Goal: Task Accomplishment & Management: Use online tool/utility

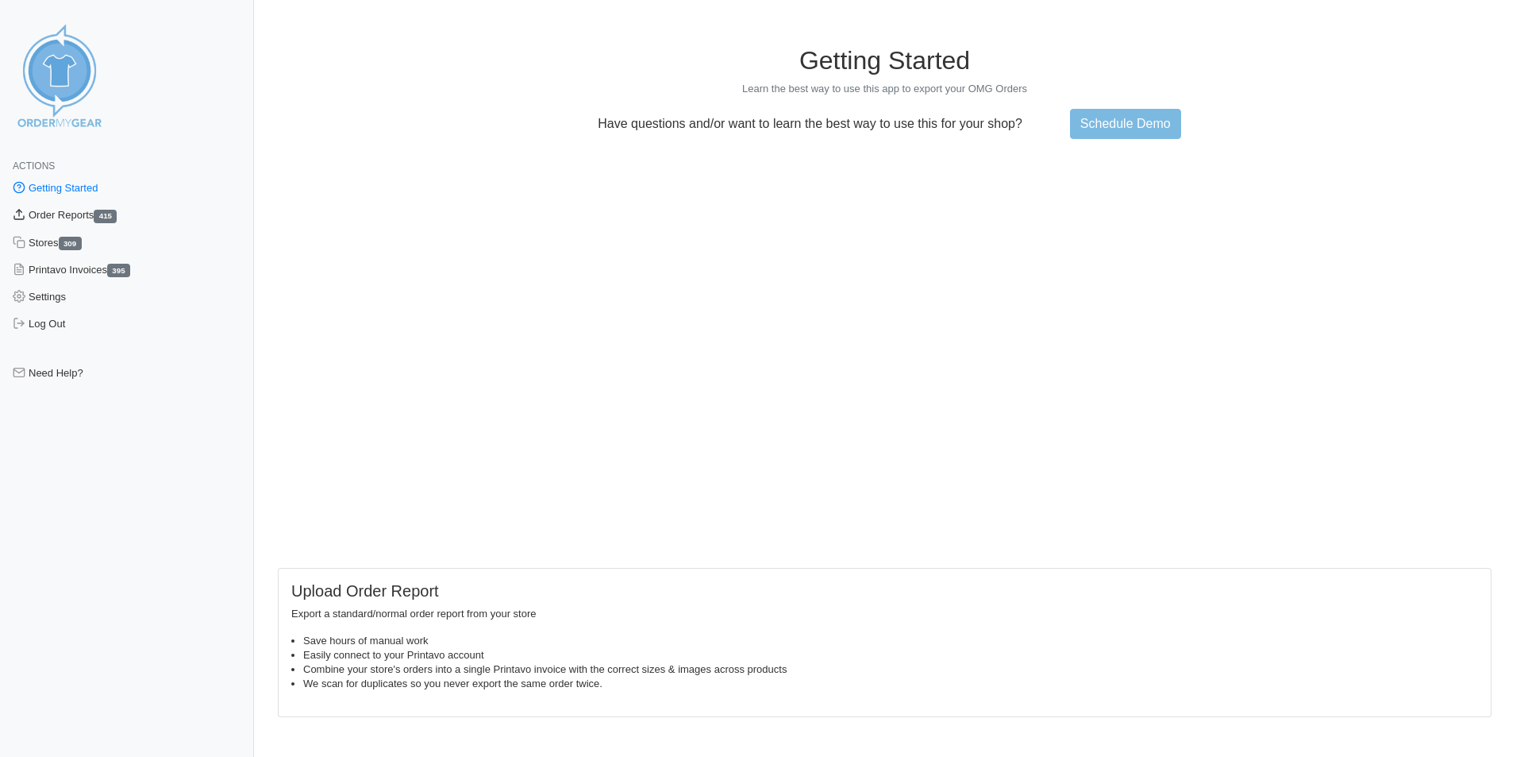
click at [61, 222] on link "Order Reports 415" at bounding box center [127, 215] width 254 height 27
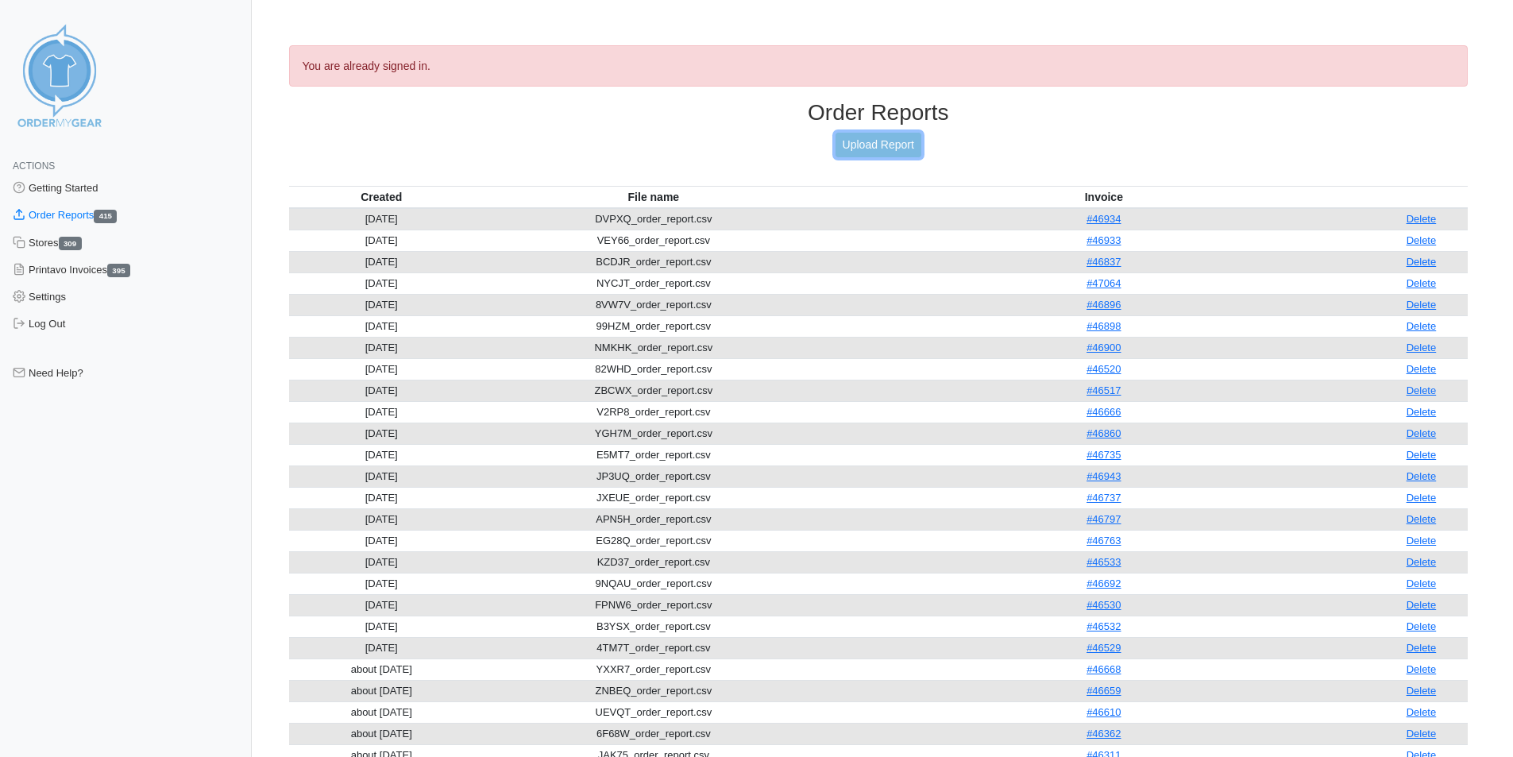
click at [901, 142] on link "Upload Report" at bounding box center [878, 145] width 86 height 25
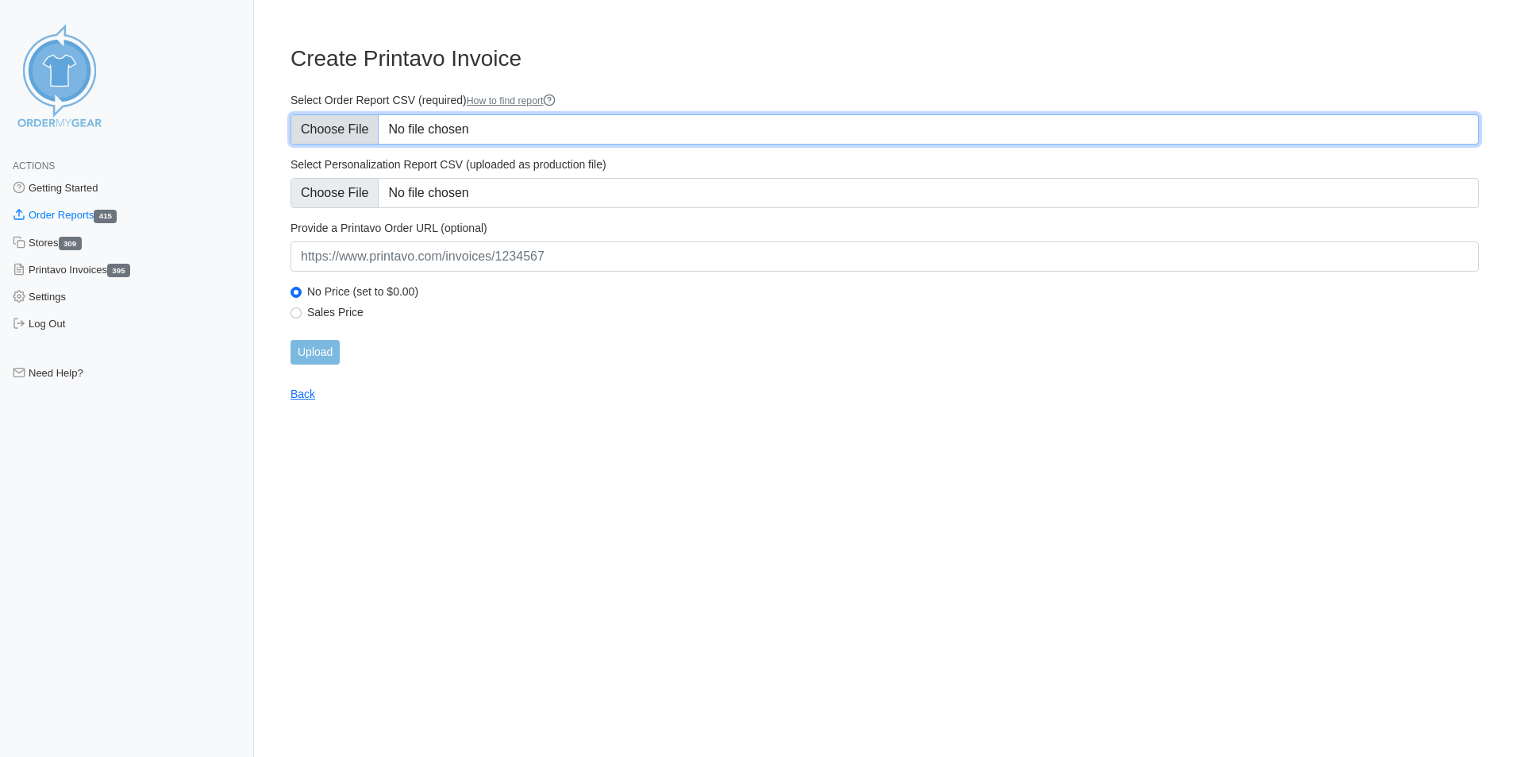
click at [376, 125] on input "Select Order Report CSV (required) How to find report" at bounding box center [885, 129] width 1189 height 30
type input "C:\fakepath\ZKJES_order_report.csv"
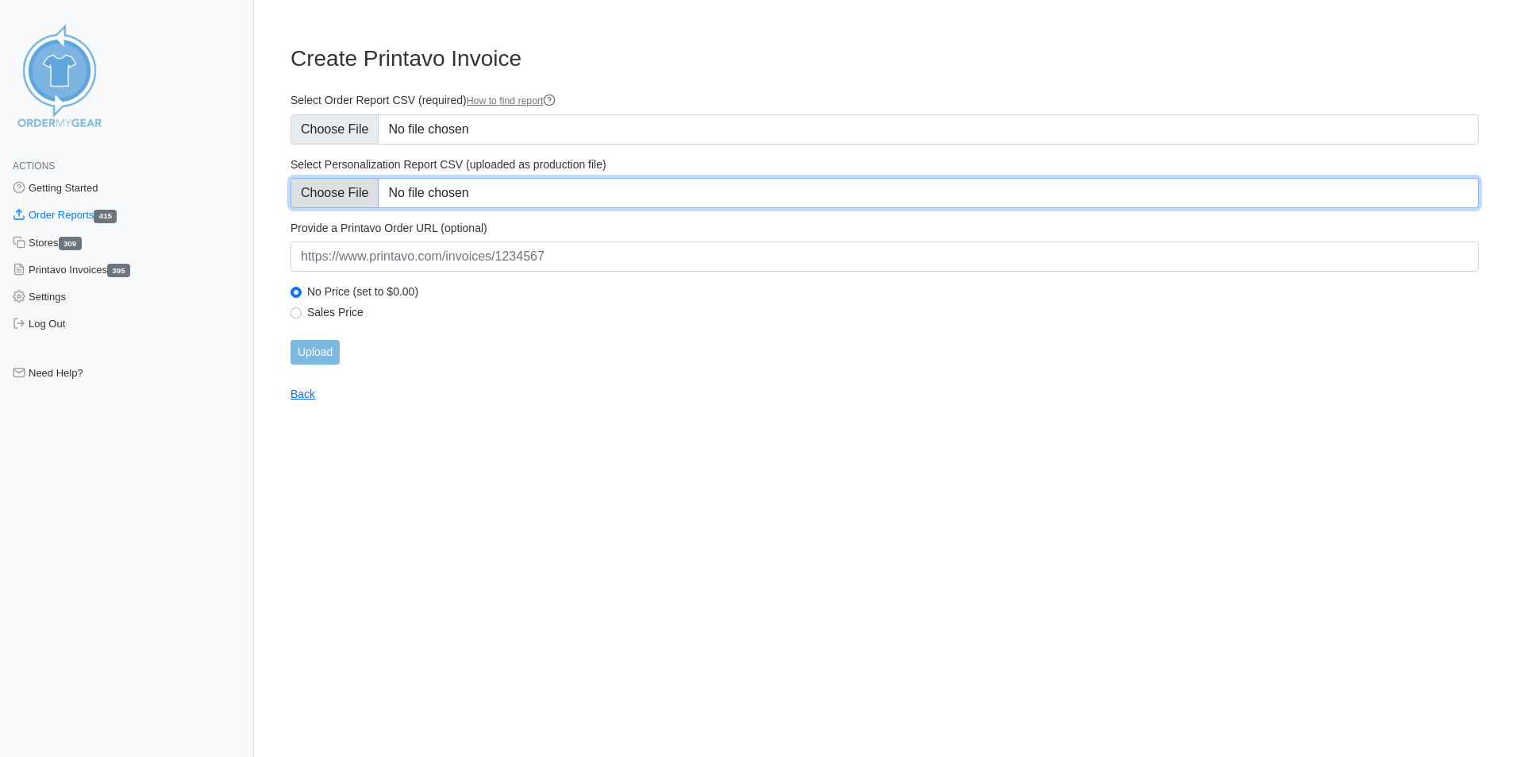
click at [367, 185] on input "Select Personalization Report CSV (uploaded as production file)" at bounding box center [885, 193] width 1189 height 30
type input "C:\fakepath\ZKJES_personalization_report.csv"
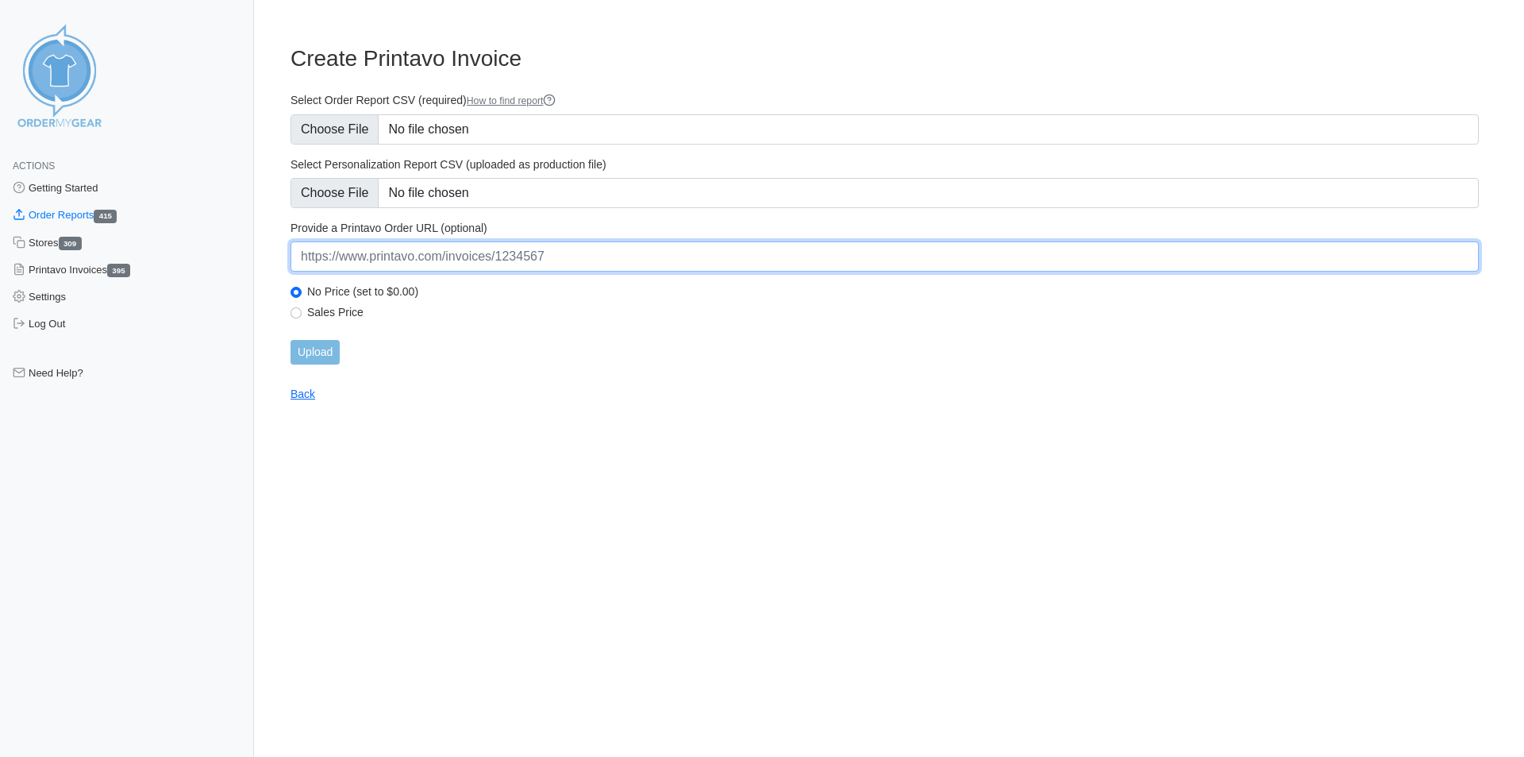
click at [419, 260] on input "url" at bounding box center [885, 256] width 1189 height 30
paste input "https://www.printavo.com/invoices/20509438"
type input "https://www.printavo.com/invoices/20509438"
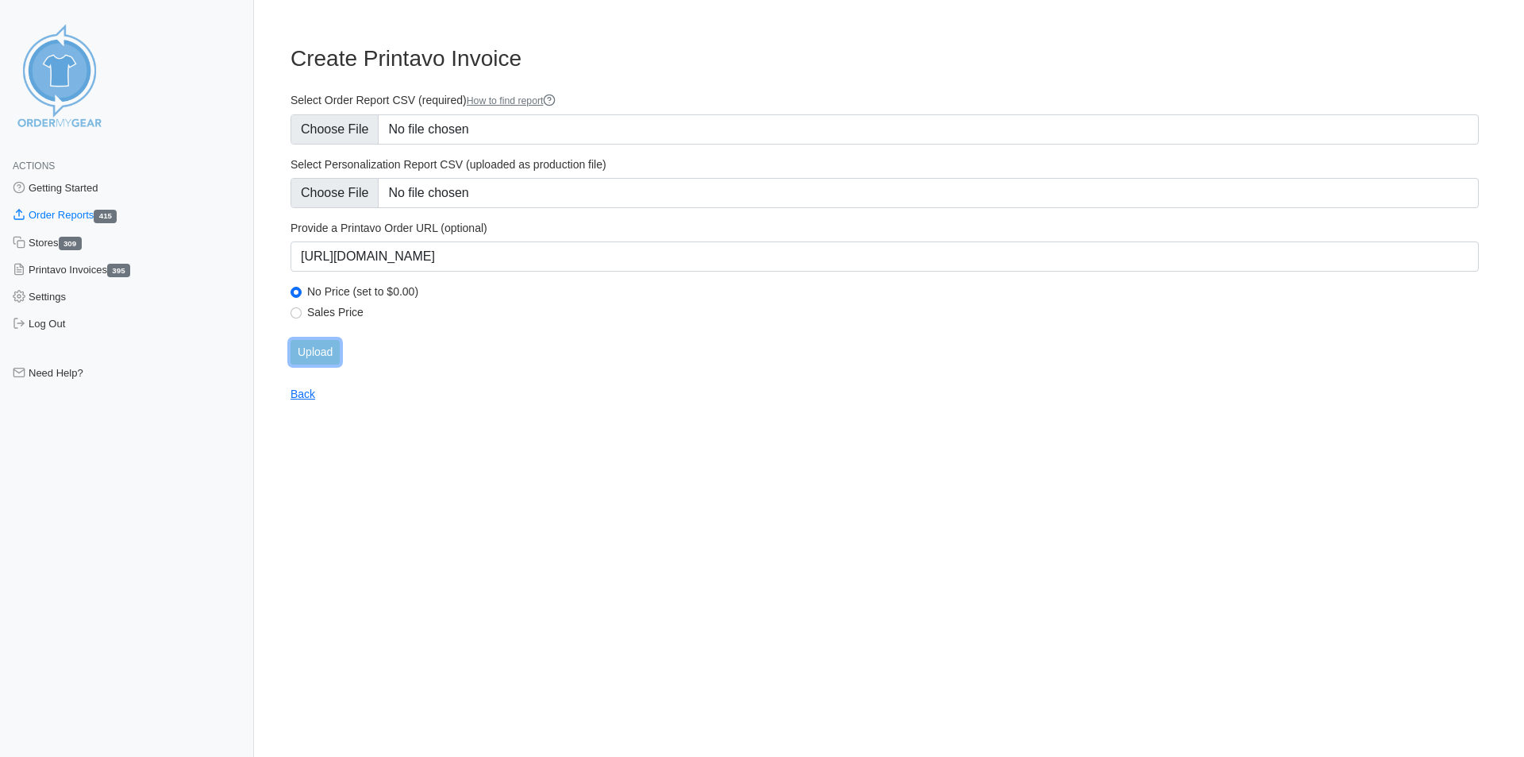
click at [326, 348] on input "Upload" at bounding box center [315, 352] width 49 height 25
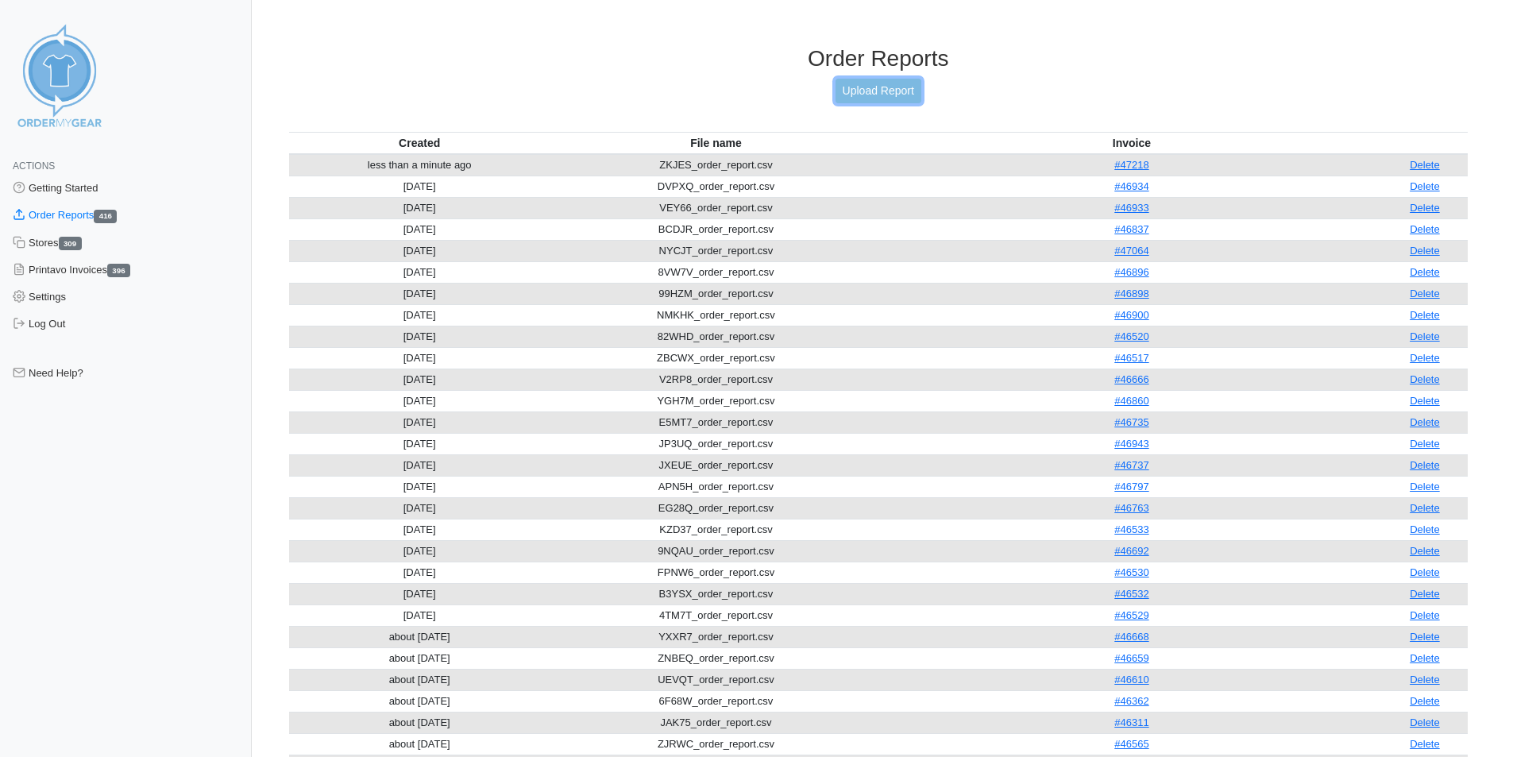
click at [893, 87] on link "Upload Report" at bounding box center [878, 91] width 86 height 25
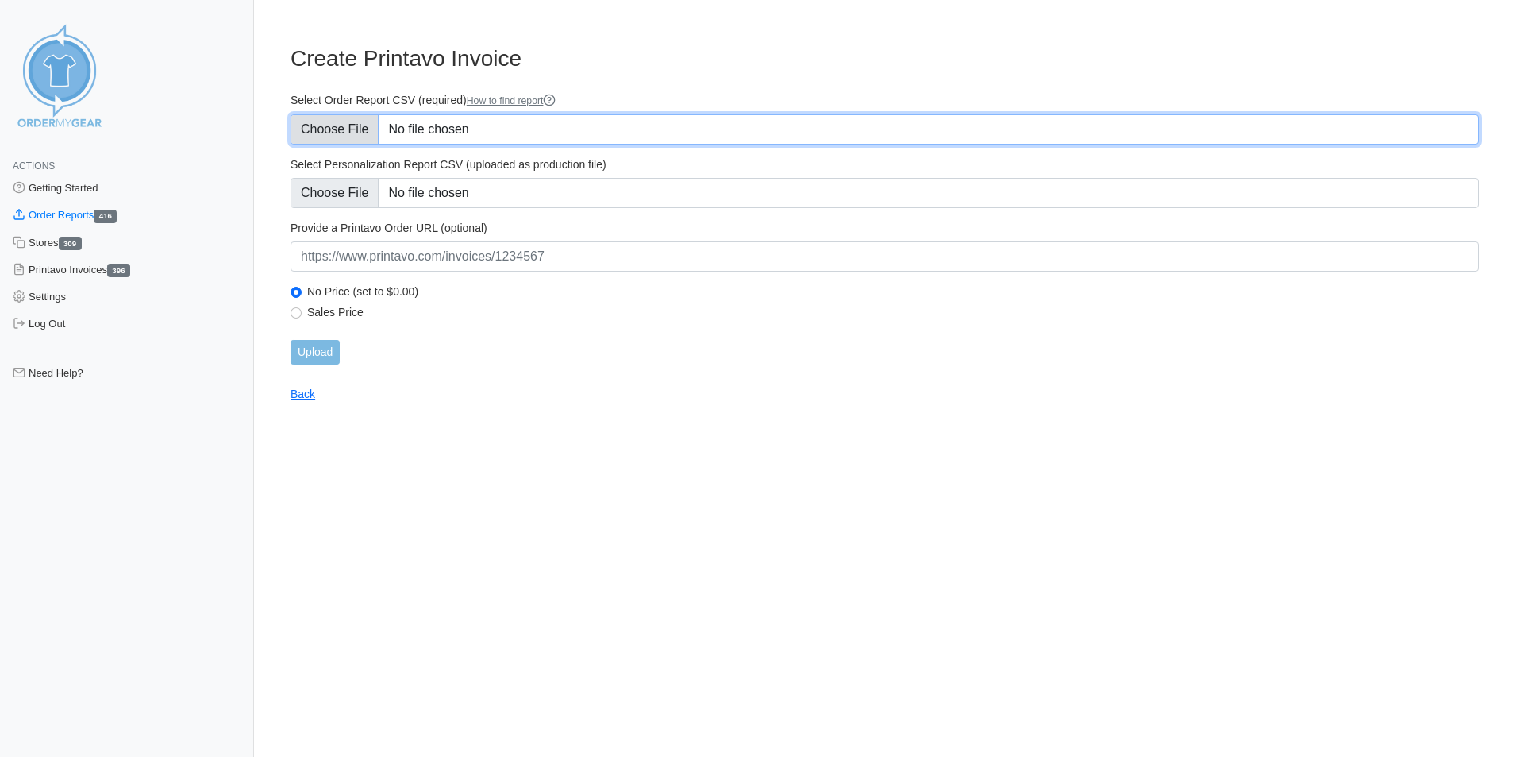
click at [341, 133] on input "Select Order Report CSV (required) How to find report" at bounding box center [885, 129] width 1189 height 30
type input "C:\fakepath\Z8PTQ_order_report.csv"
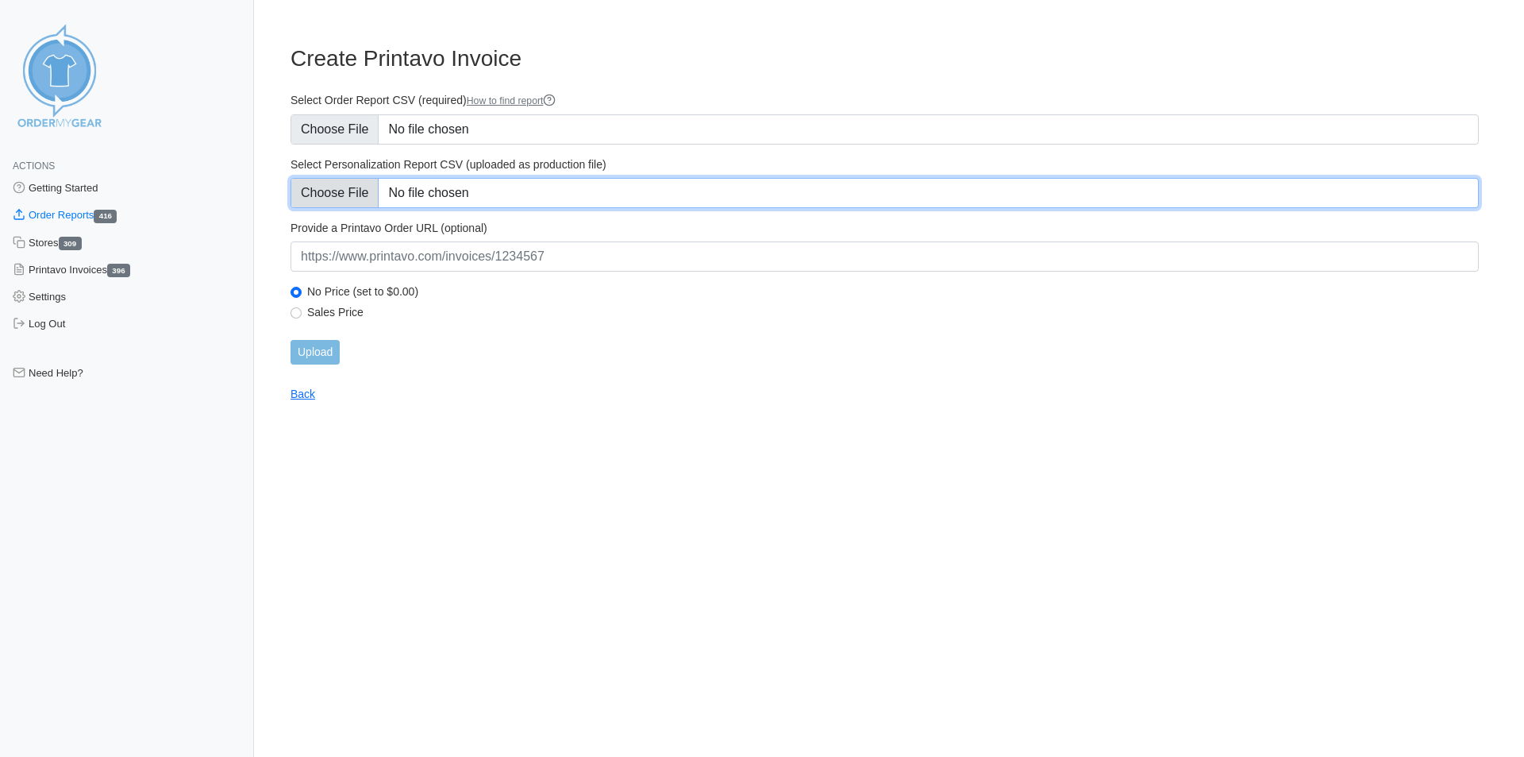
click at [337, 188] on input "Select Personalization Report CSV (uploaded as production file)" at bounding box center [885, 193] width 1189 height 30
type input "C:\fakepath\Z8PTQ_personalization_report.csv"
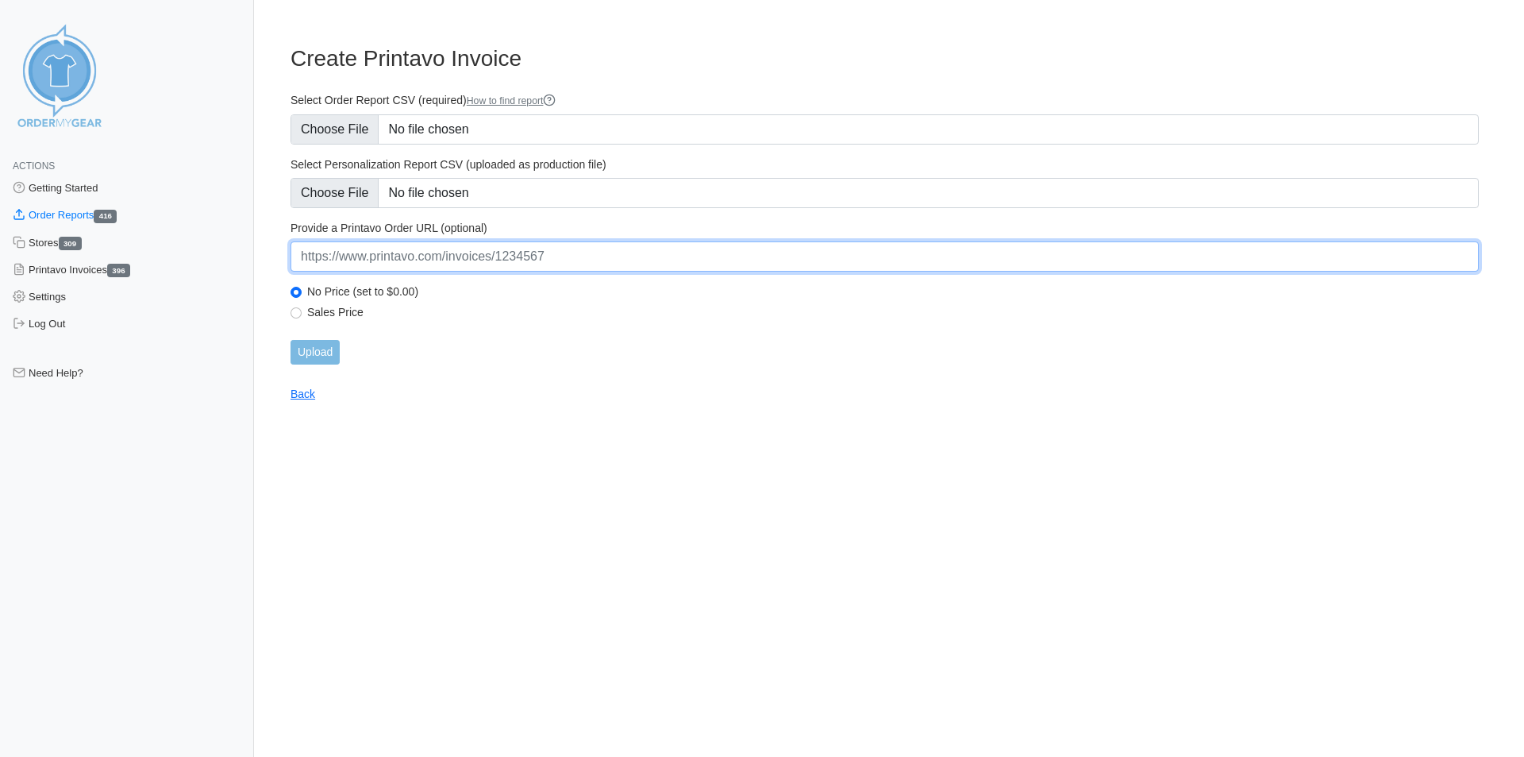
click at [629, 257] on input "url" at bounding box center [885, 256] width 1189 height 30
paste input "https://www.printavo.com/invoices/20385911"
type input "https://www.printavo.com/invoices/20385911"
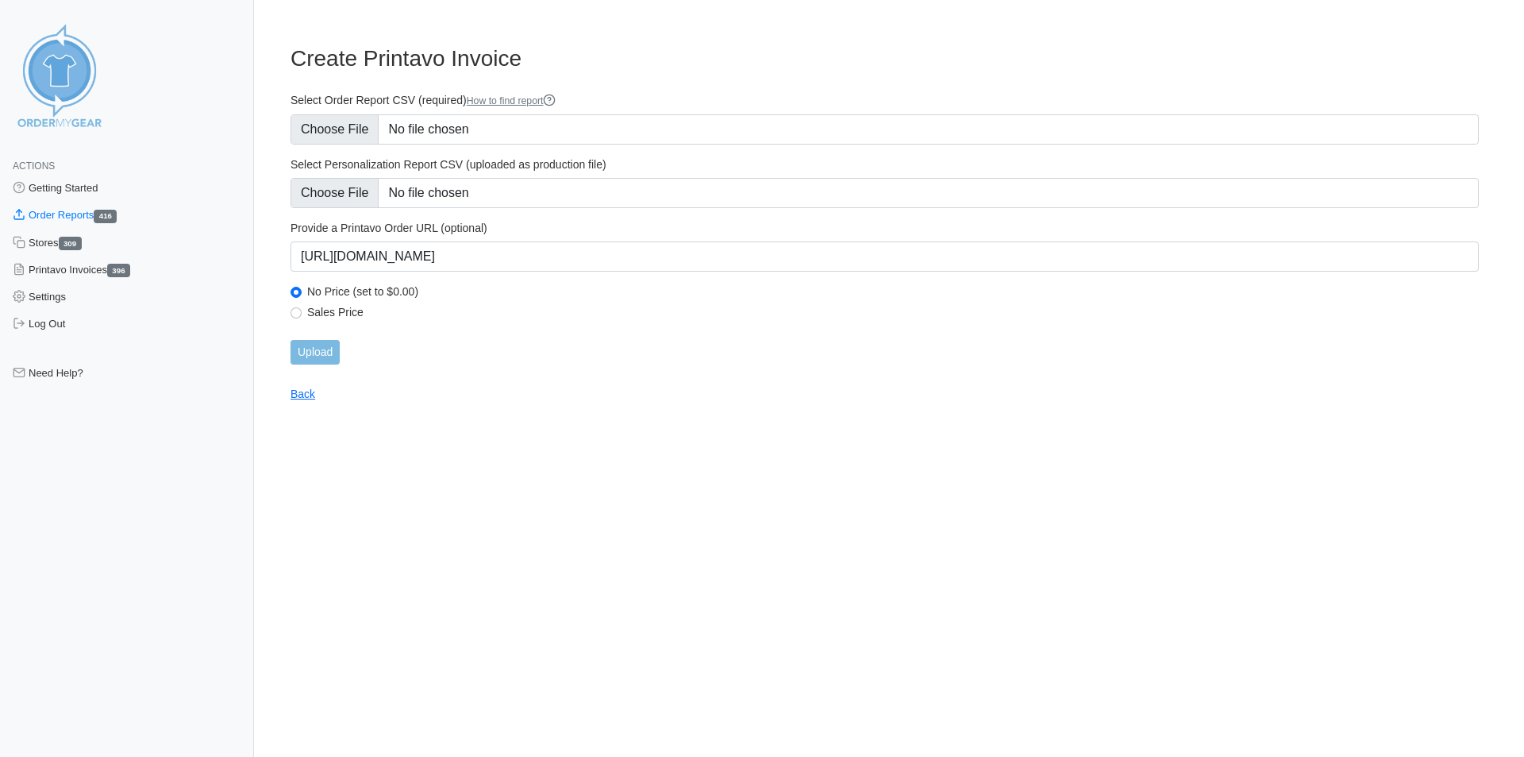
click at [577, 347] on div "Upload" at bounding box center [885, 352] width 1189 height 25
click at [309, 351] on input "Upload" at bounding box center [315, 352] width 49 height 25
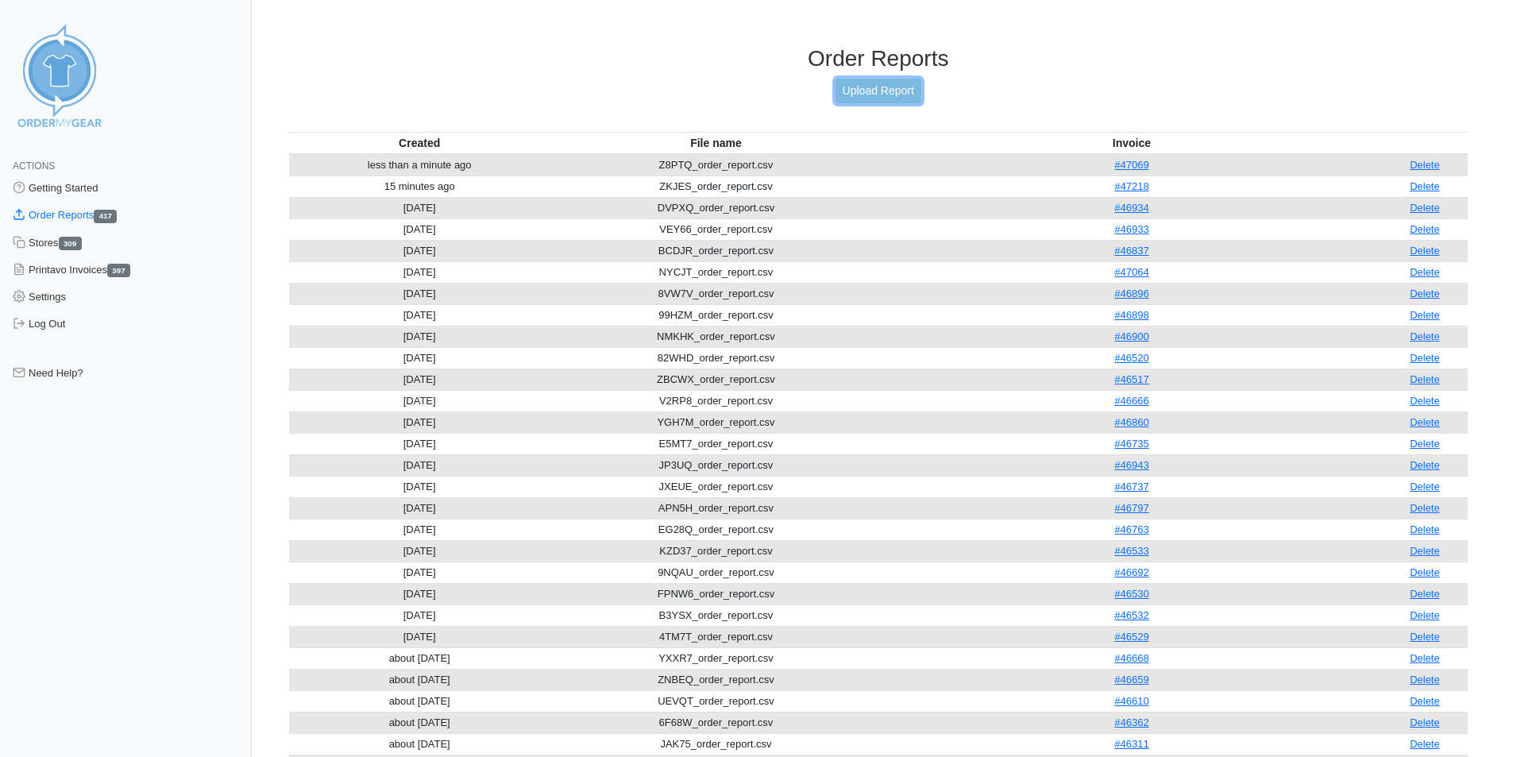
click at [858, 83] on link "Upload Report" at bounding box center [878, 91] width 86 height 25
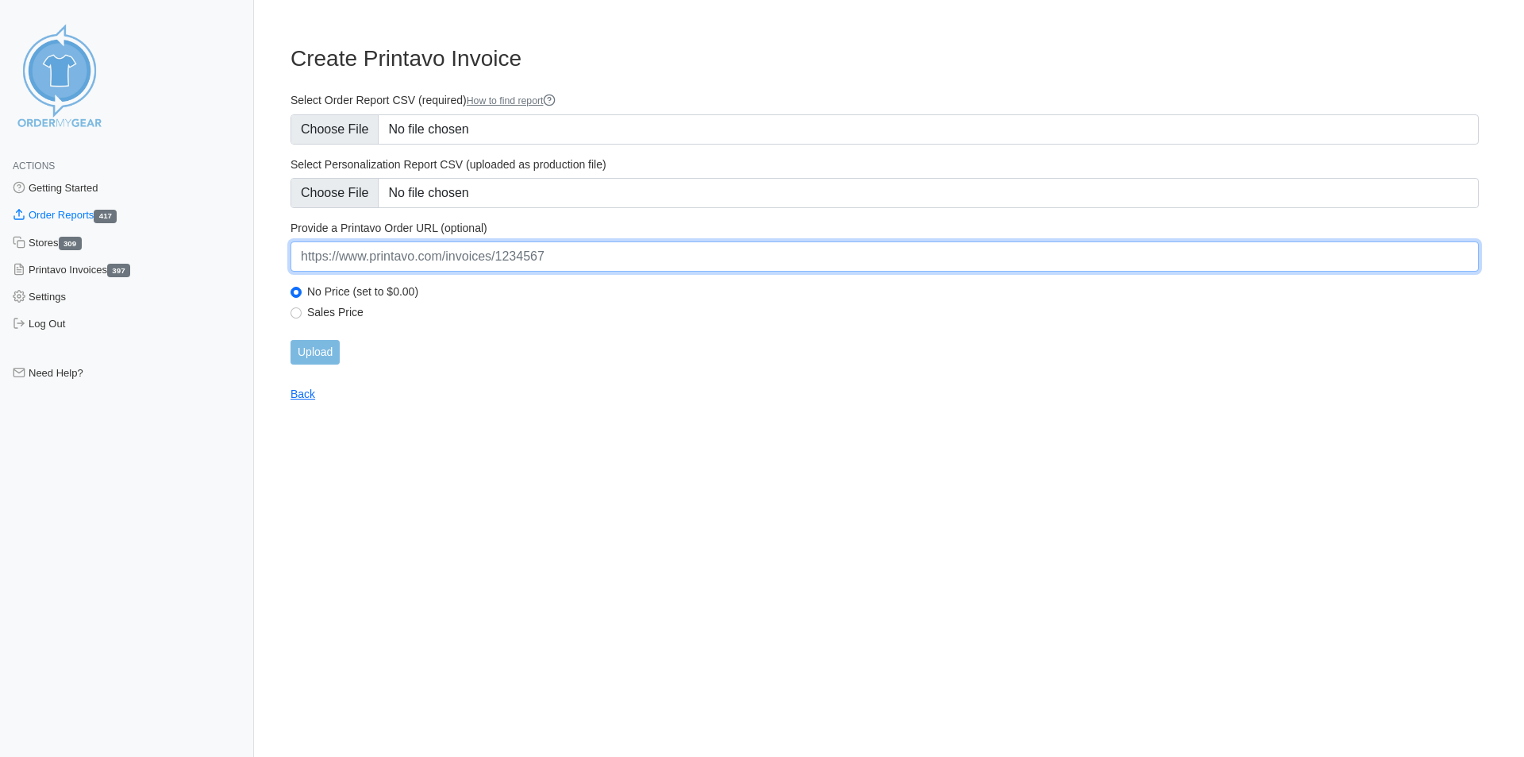
click at [429, 256] on input "url" at bounding box center [885, 256] width 1189 height 30
paste input "[URL][DOMAIN_NAME]"
type input "https://www.printavo.com/invoices/19984342"
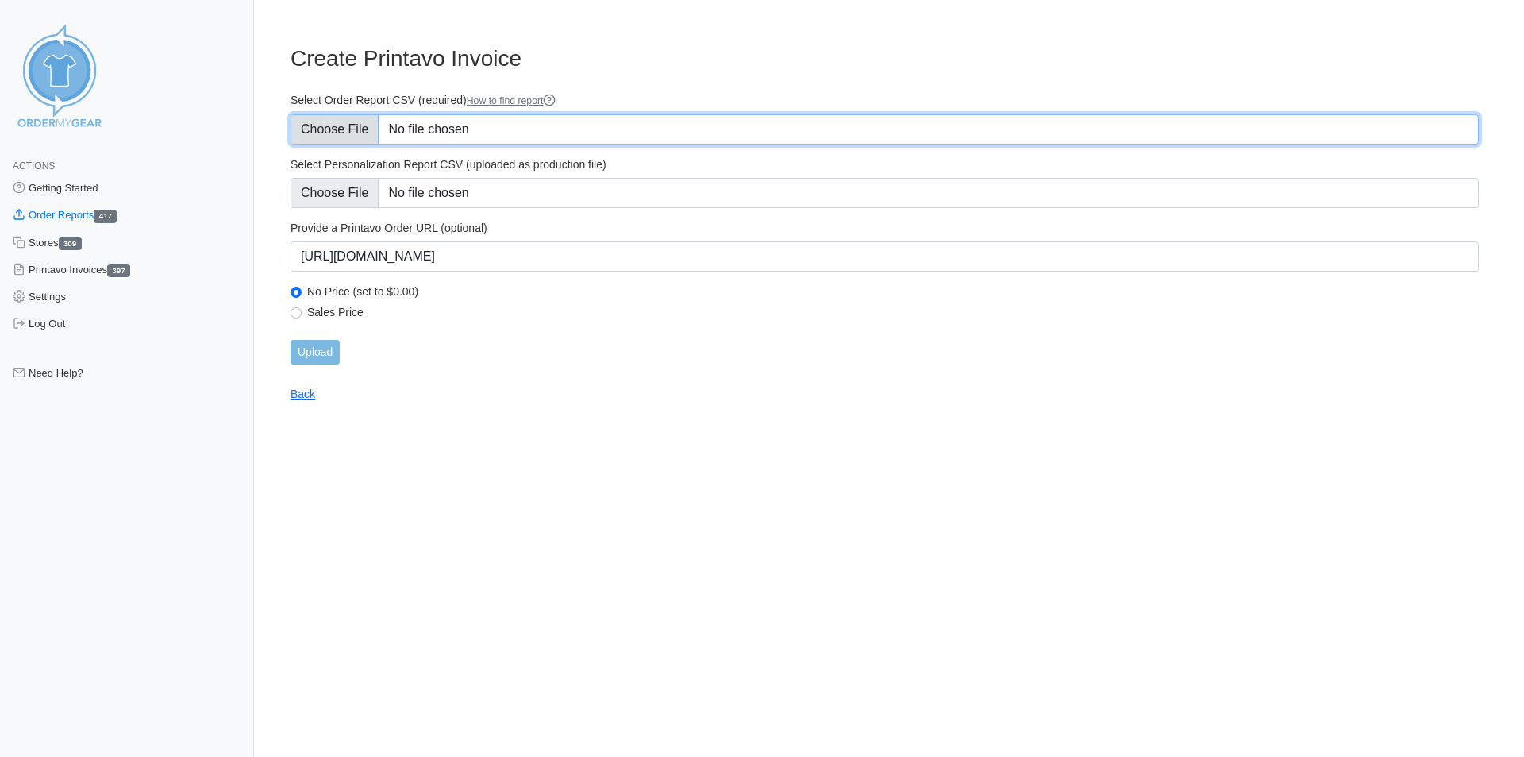
click at [369, 135] on input "Select Order Report CSV (required) How to find report" at bounding box center [885, 129] width 1189 height 30
type input "C:\fakepath\CGFWX_order_report.csv"
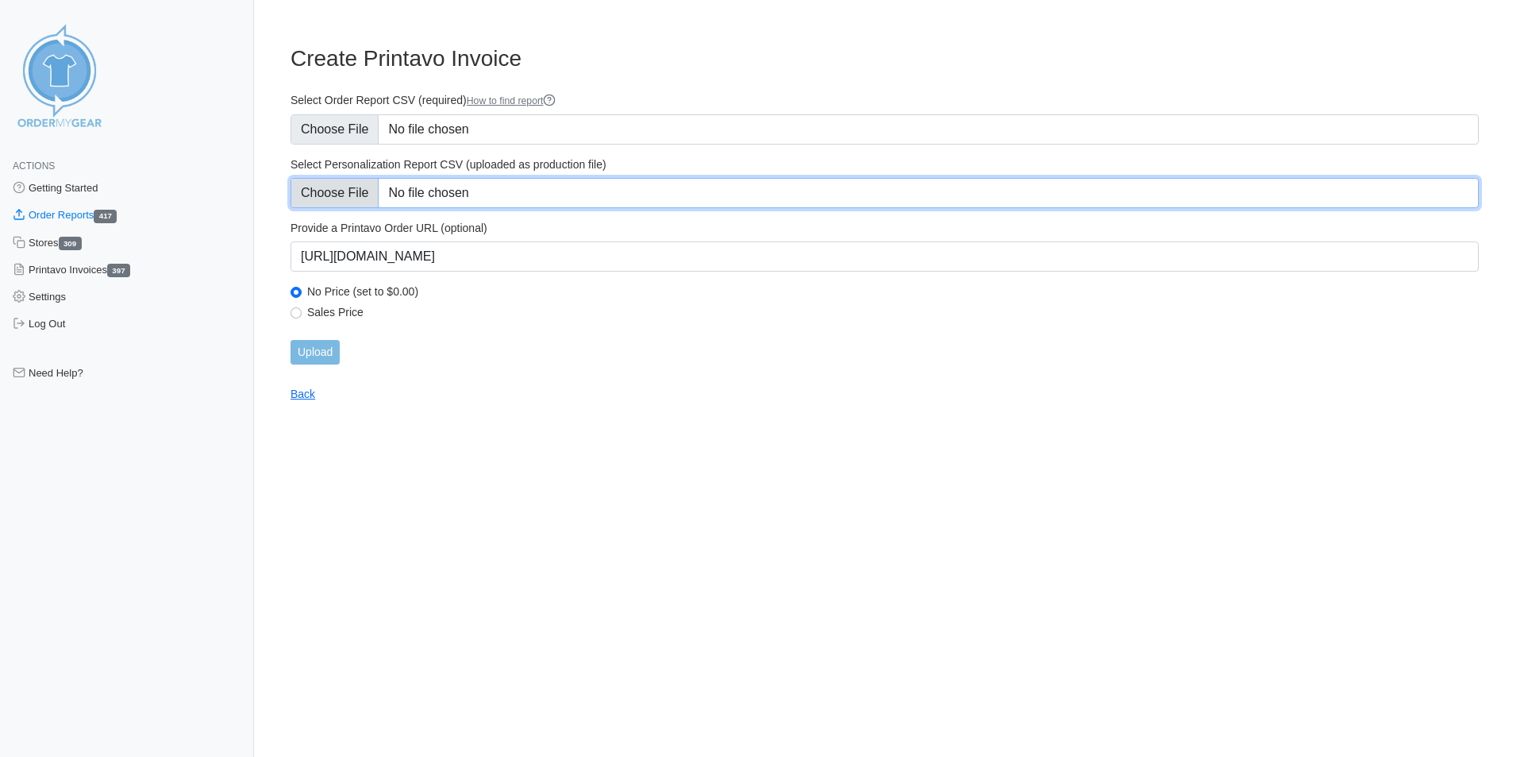
click at [345, 193] on input "Select Personalization Report CSV (uploaded as production file)" at bounding box center [885, 193] width 1189 height 30
type input "C:\fakepath\CGFWX_personalization_report.csv"
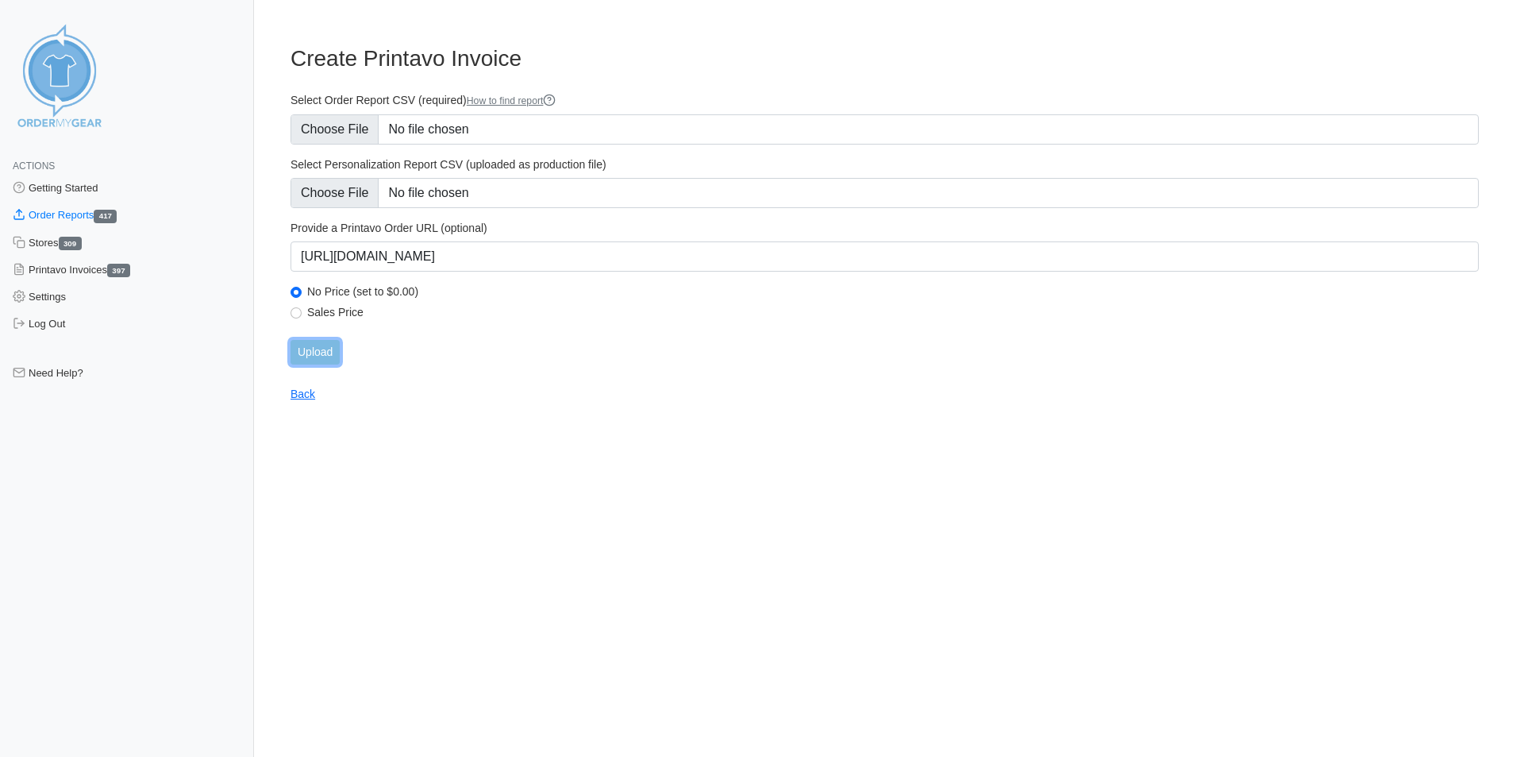
click at [310, 357] on input "Upload" at bounding box center [315, 352] width 49 height 25
